Goal: Task Accomplishment & Management: Use online tool/utility

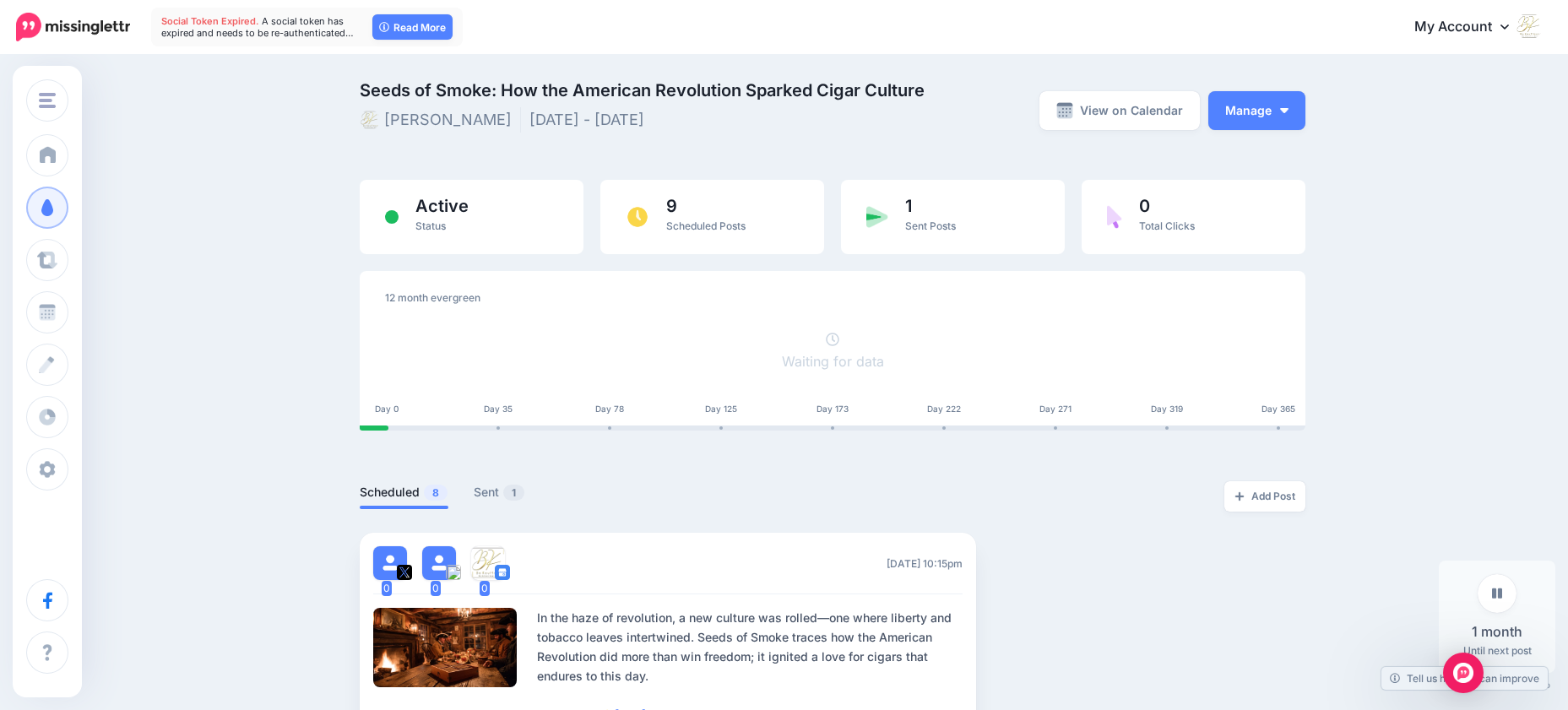
click at [1500, 593] on icon at bounding box center [1497, 593] width 10 height 10
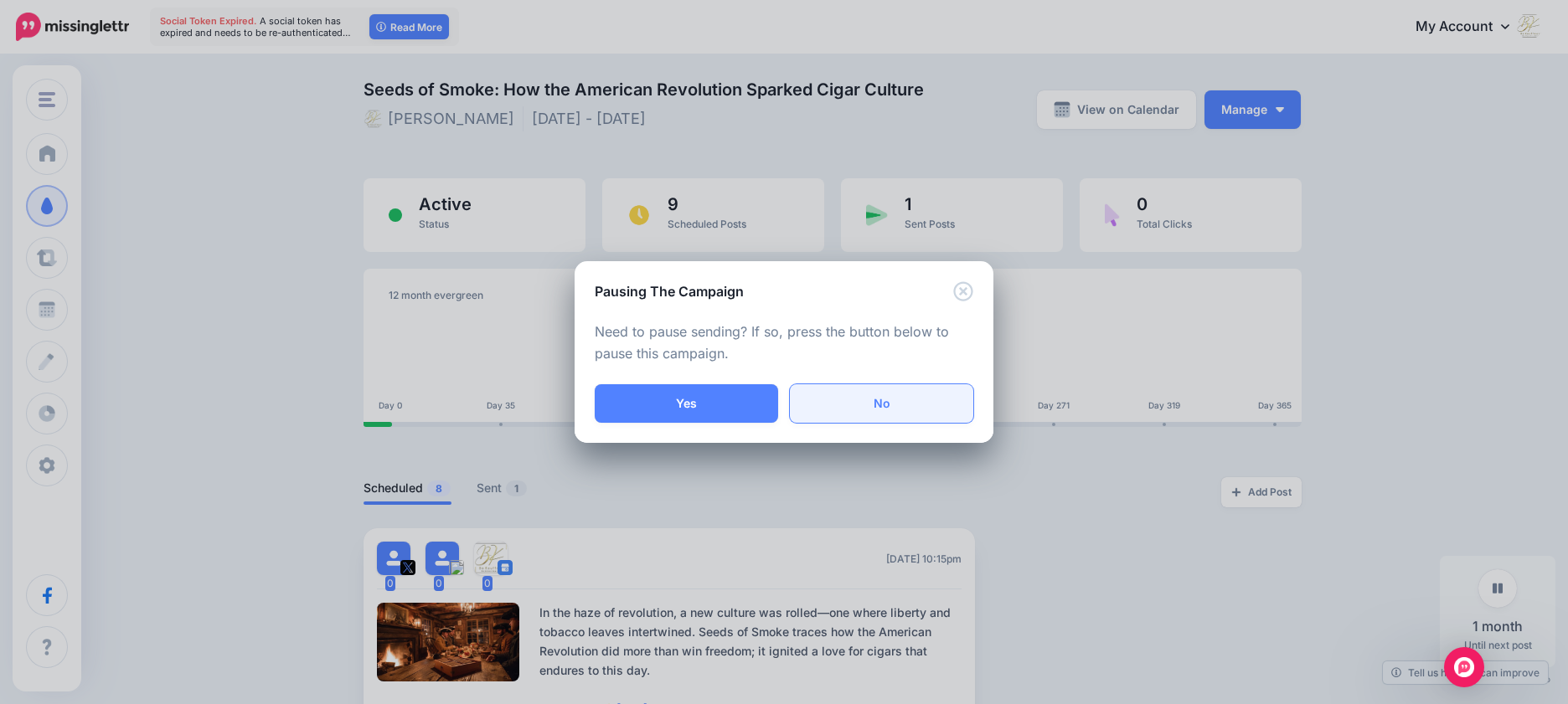
click at [892, 412] on link "No" at bounding box center [881, 403] width 184 height 39
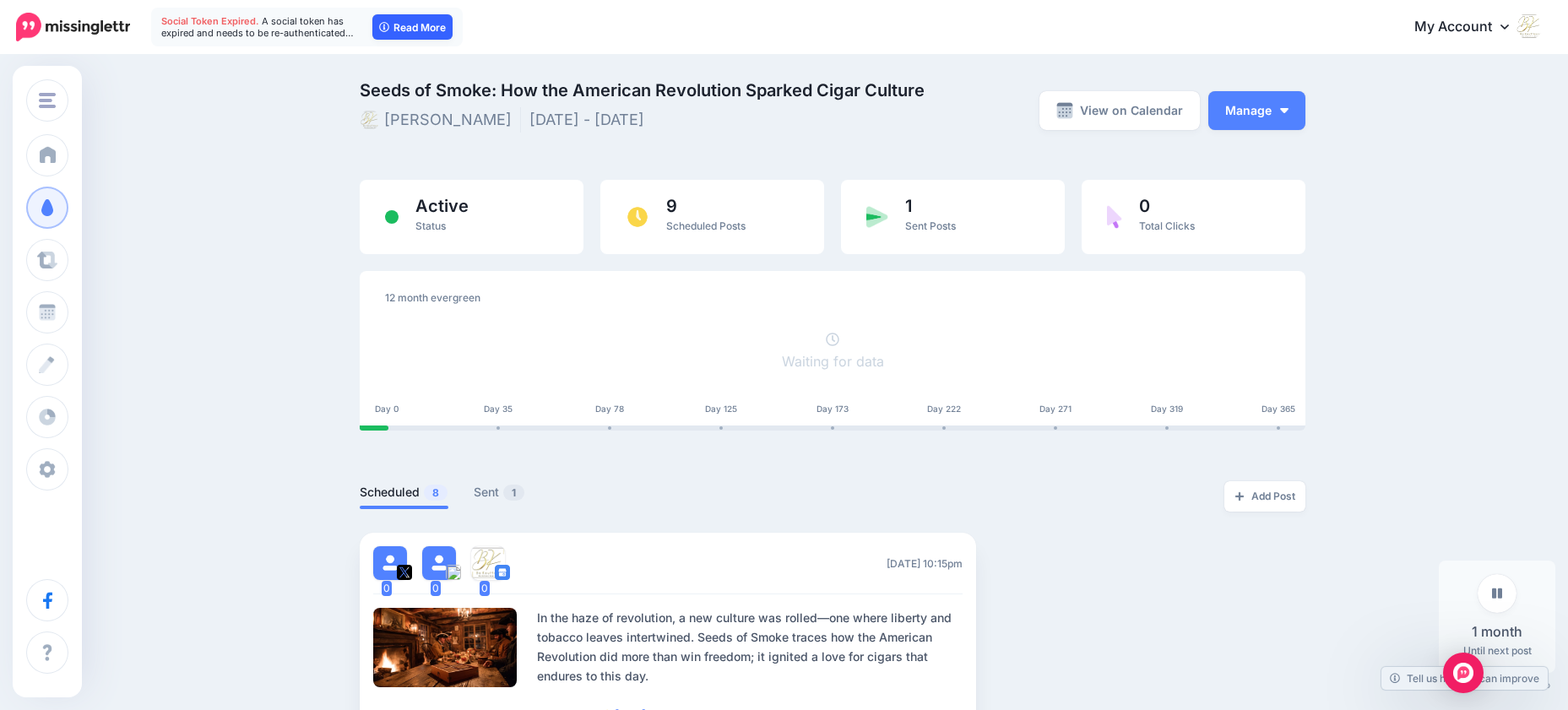
click at [410, 25] on link "Read More" at bounding box center [412, 27] width 80 height 25
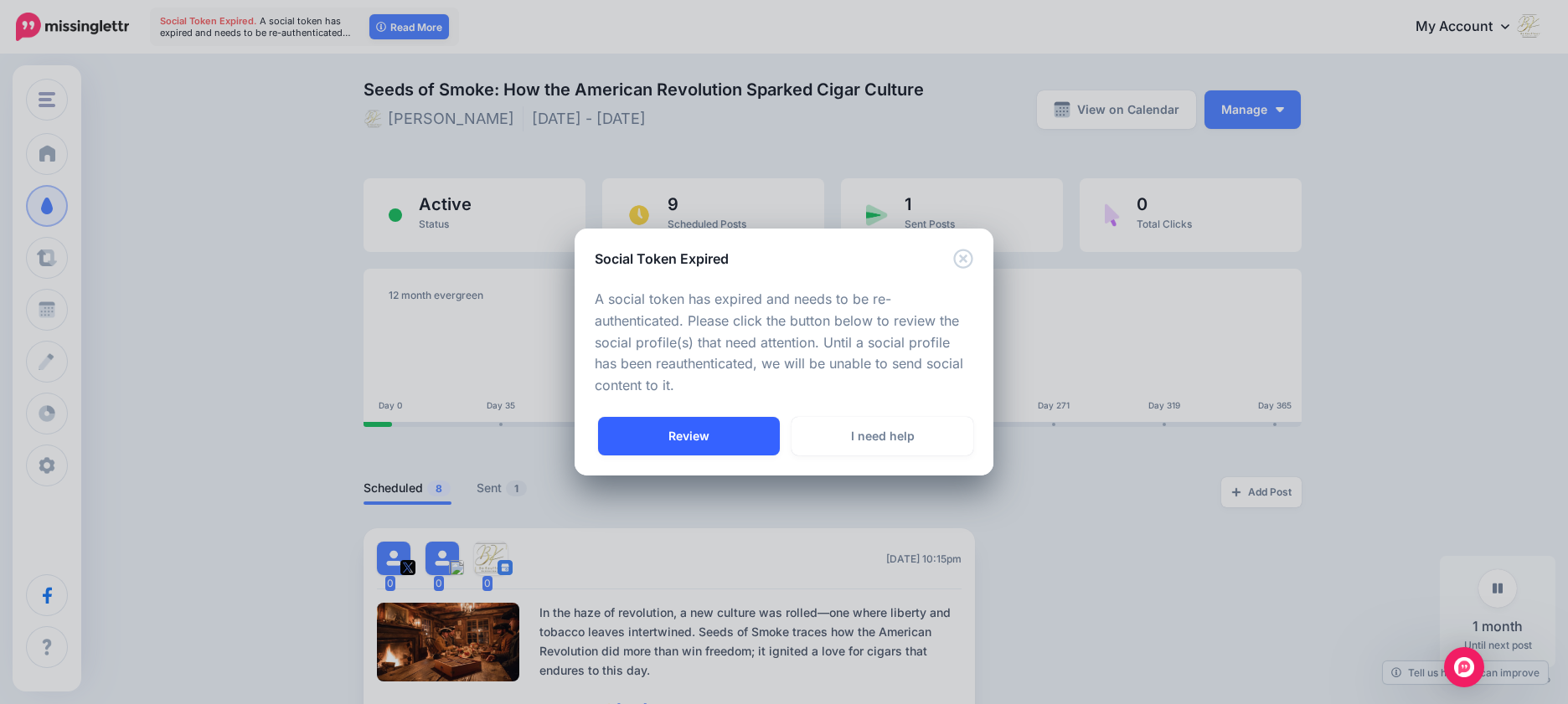
click at [702, 438] on link "Review" at bounding box center [688, 436] width 182 height 39
click at [683, 432] on link "Review" at bounding box center [688, 436] width 182 height 39
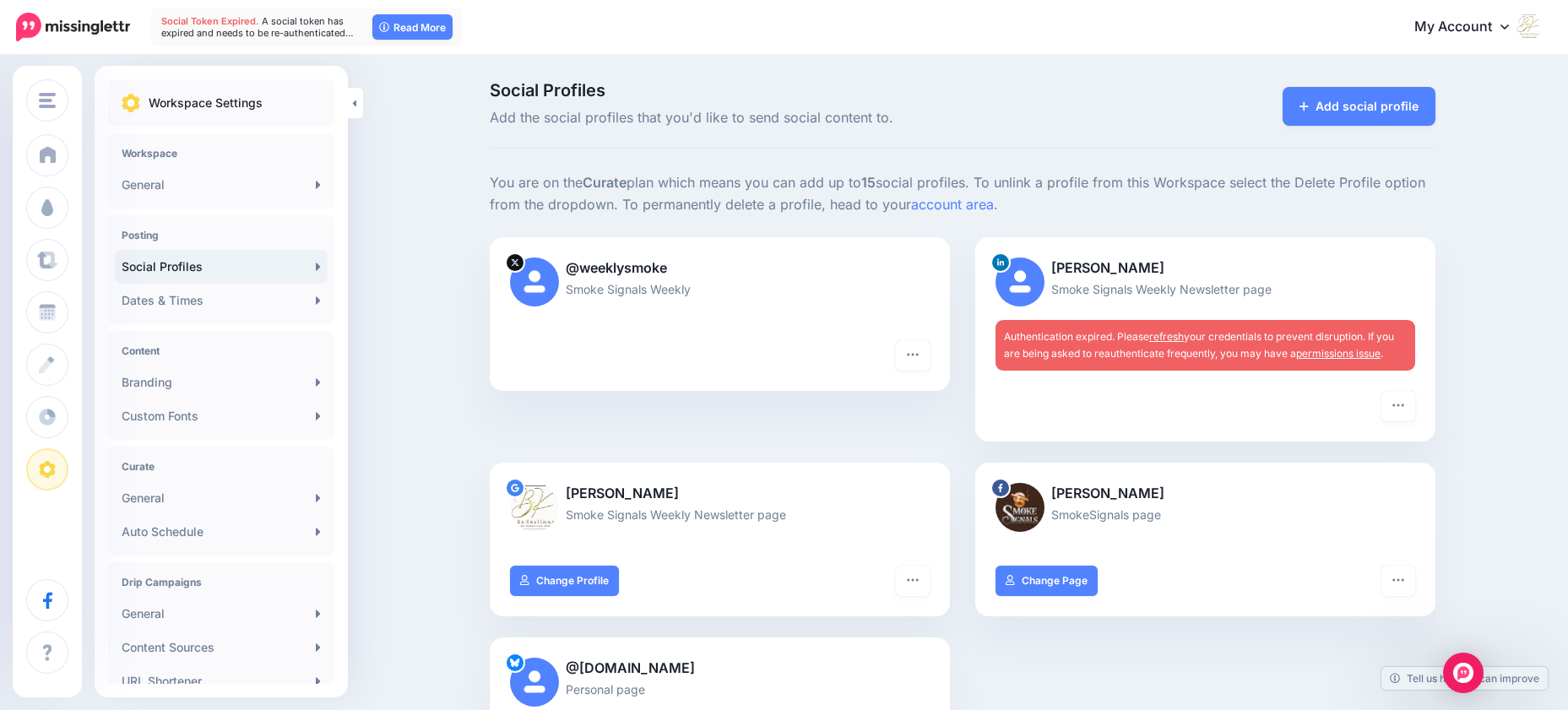
click at [1180, 337] on link "refresh" at bounding box center [1166, 336] width 35 height 13
